Goal: Check status: Check status

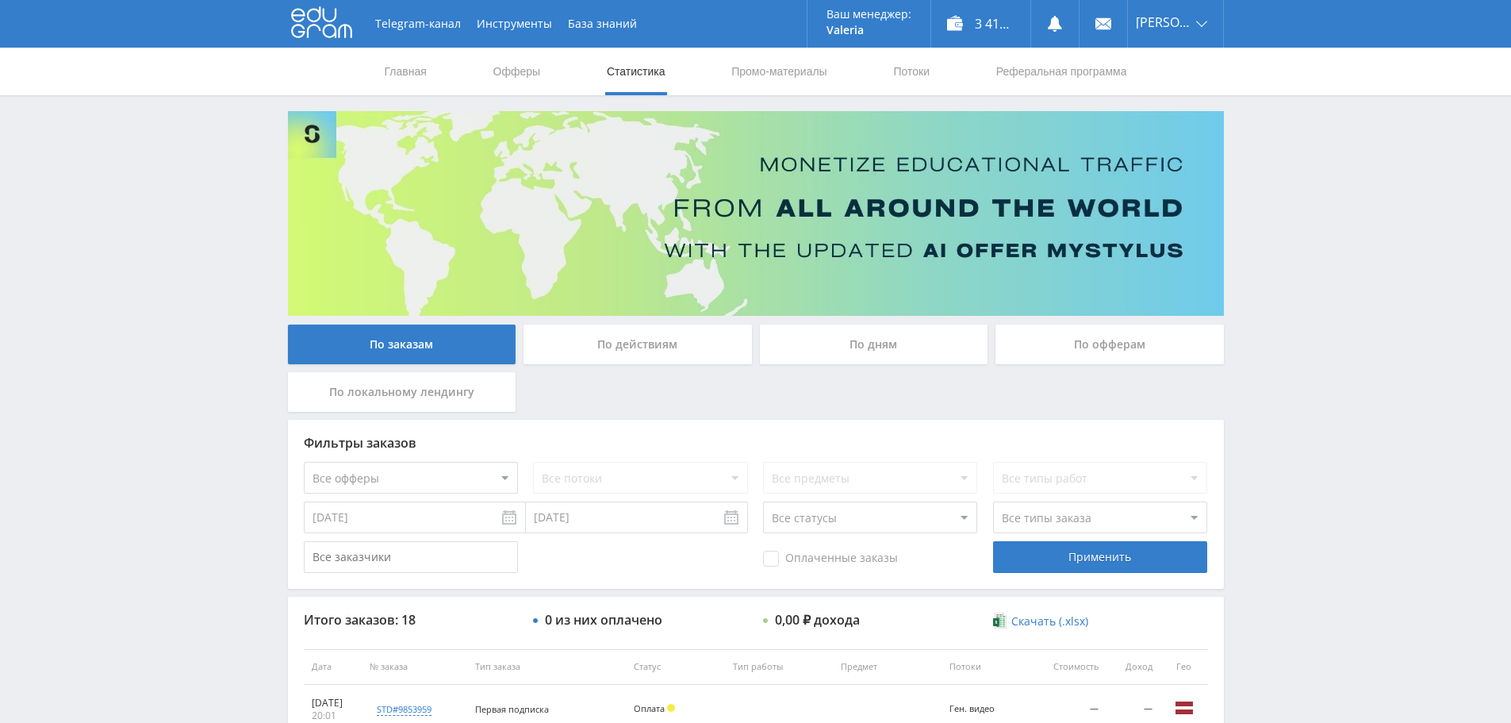
click at [1450, 139] on div "Telegram-канал Инструменты База знаний Ваш менеджер: Valeria Valeria Online @va…" at bounding box center [755, 666] width 1511 height 1332
click at [978, 24] on div "3 417,25 ₽" at bounding box center [980, 24] width 99 height 48
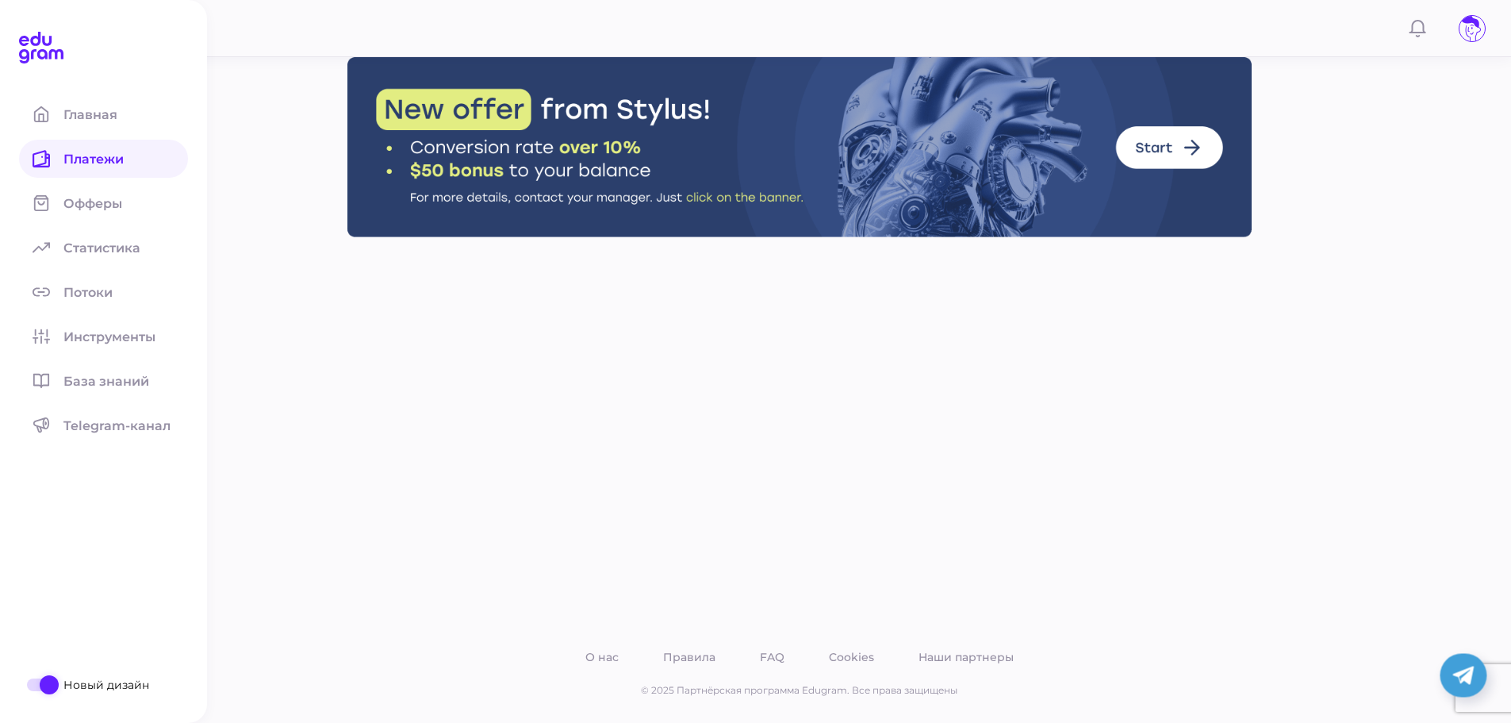
click at [82, 155] on span "Платежи" at bounding box center [102, 158] width 79 height 15
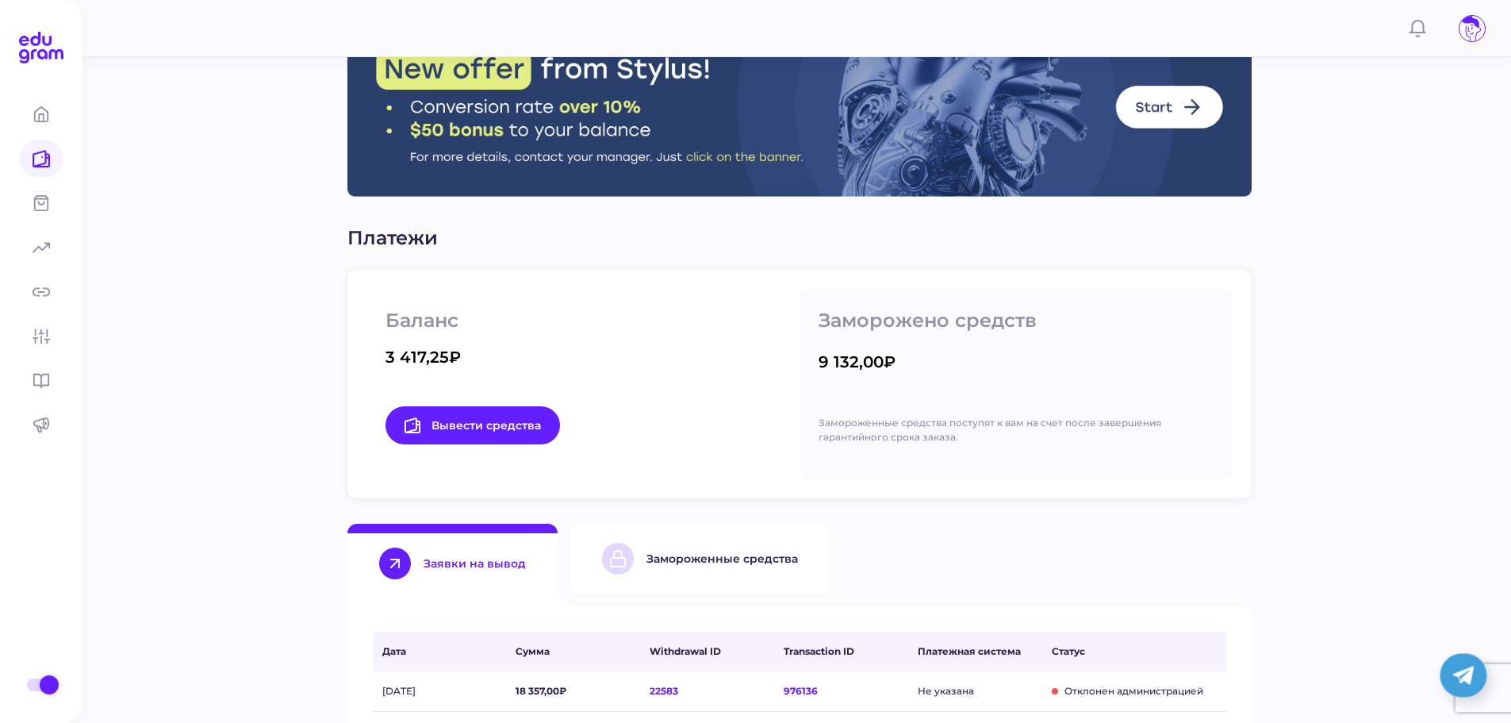
scroll to position [79, 0]
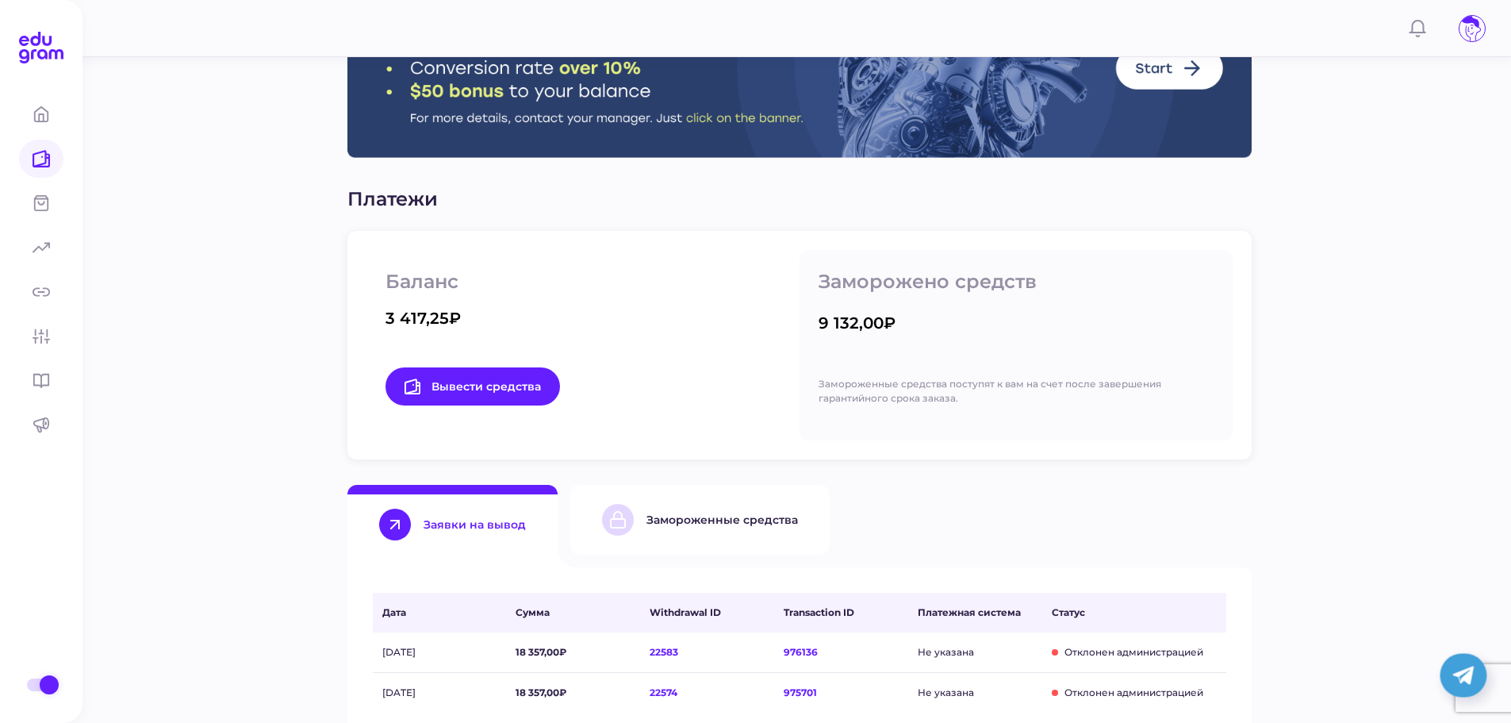
click at [693, 498] on button "Замороженные средства" at bounding box center [699, 520] width 259 height 70
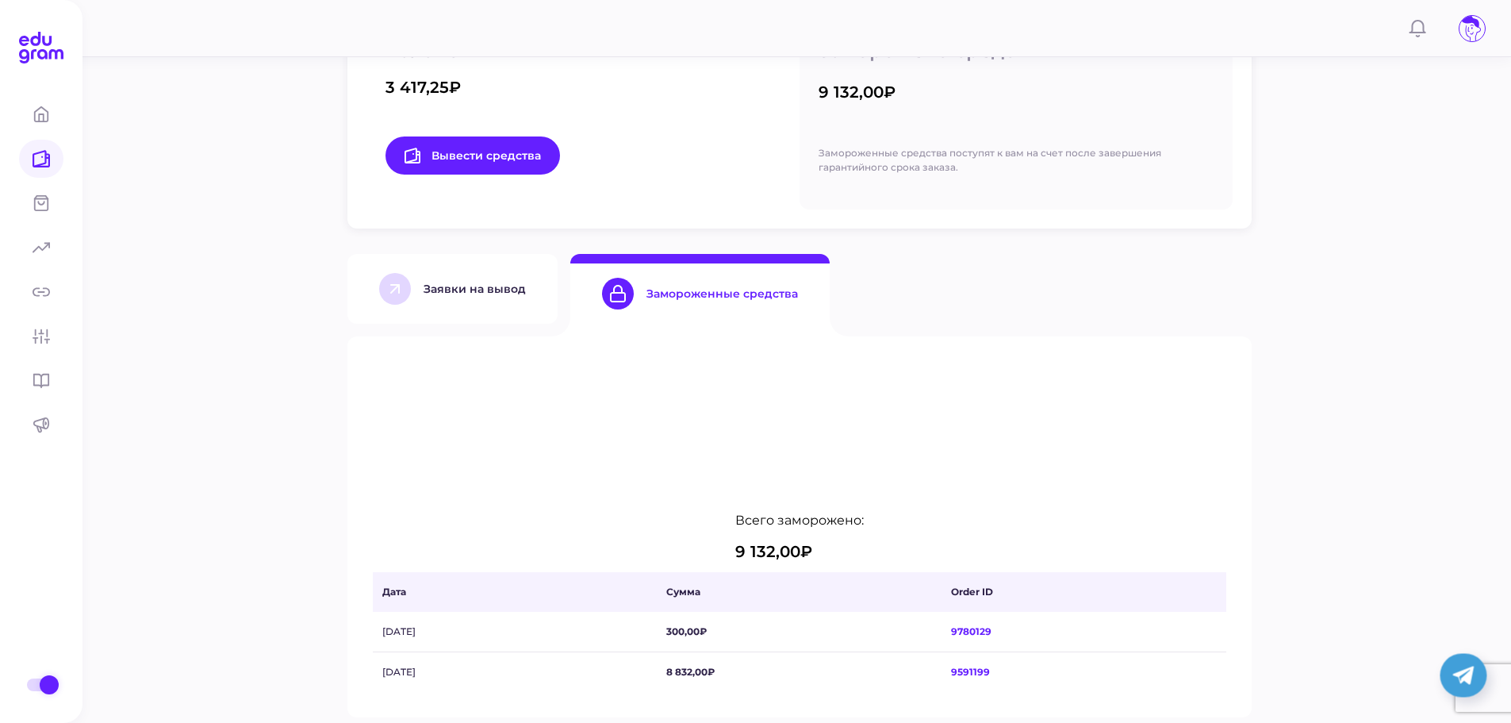
scroll to position [317, 0]
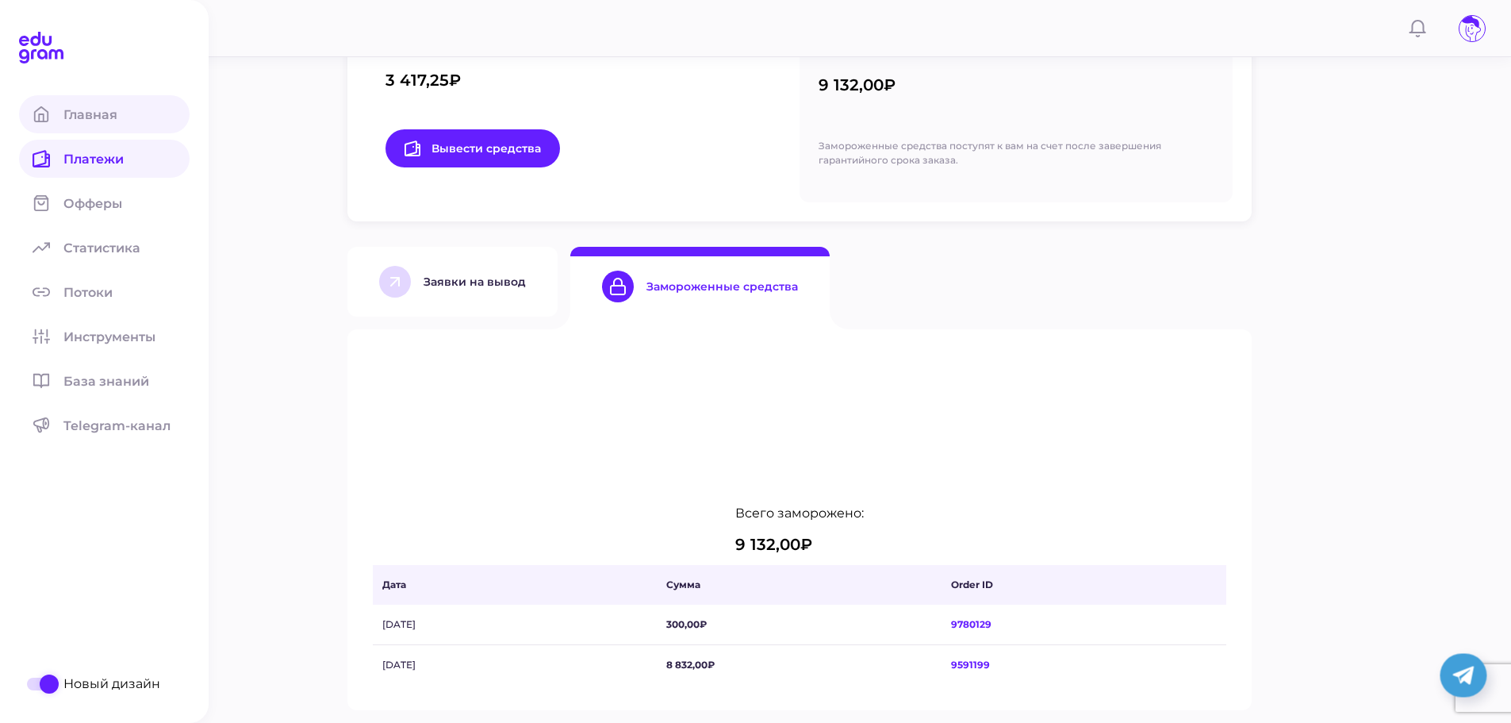
click at [57, 109] on span at bounding box center [41, 114] width 44 height 38
